Goal: Task Accomplishment & Management: Manage account settings

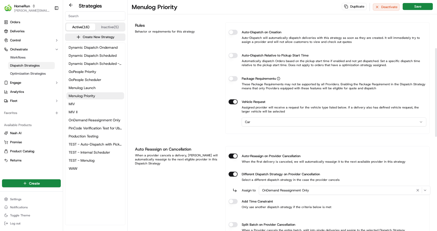
scroll to position [125, 0]
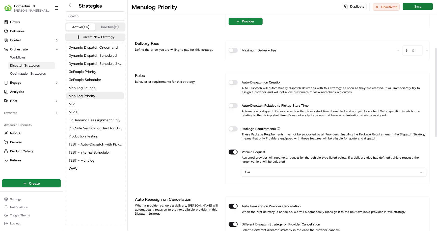
click at [416, 8] on button "Save" at bounding box center [418, 6] width 30 height 7
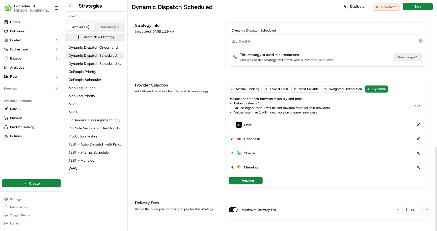
scroll to position [404, 0]
